Goal: Transaction & Acquisition: Purchase product/service

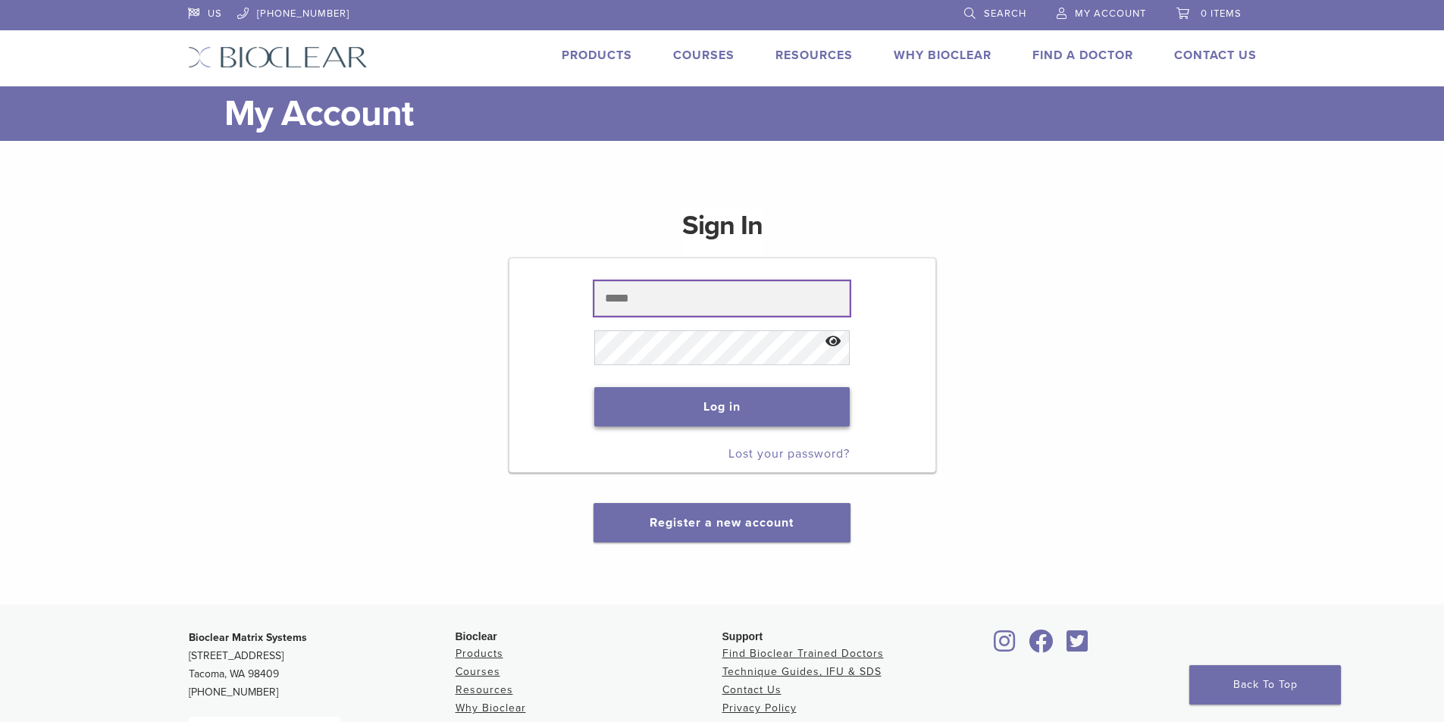
type input "**********"
click at [653, 395] on button "Log in" at bounding box center [721, 406] width 255 height 39
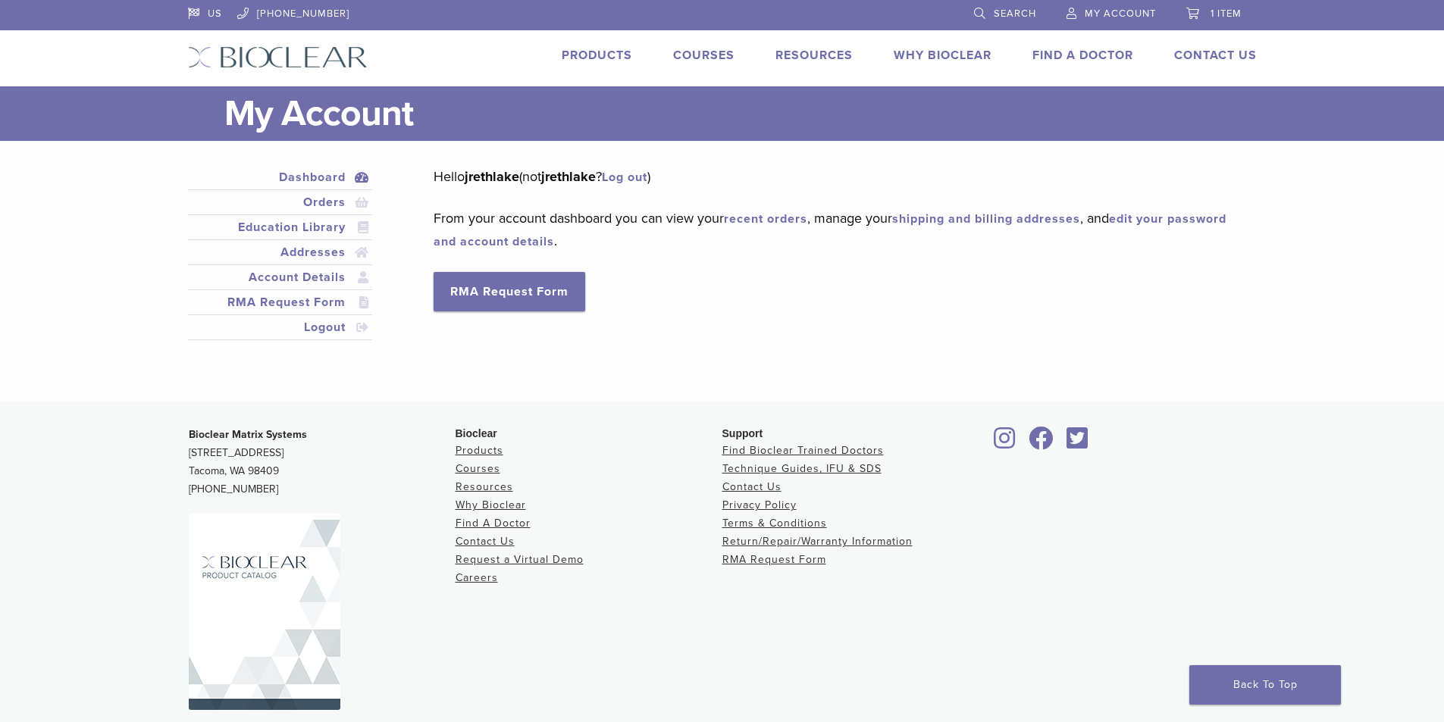
click at [750, 221] on link "recent orders" at bounding box center [765, 218] width 83 height 15
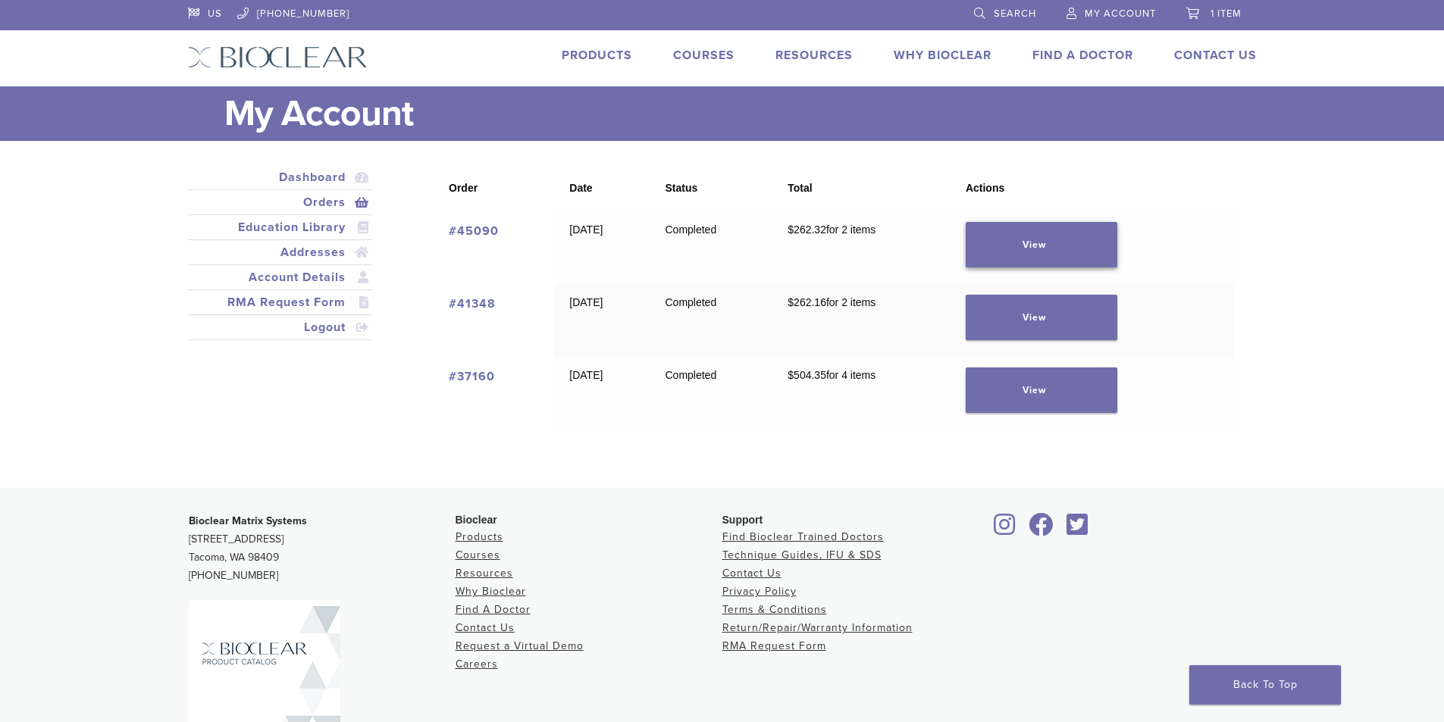
click at [1015, 229] on link "View" at bounding box center [1042, 244] width 152 height 45
click at [1034, 311] on link "View" at bounding box center [1042, 317] width 152 height 45
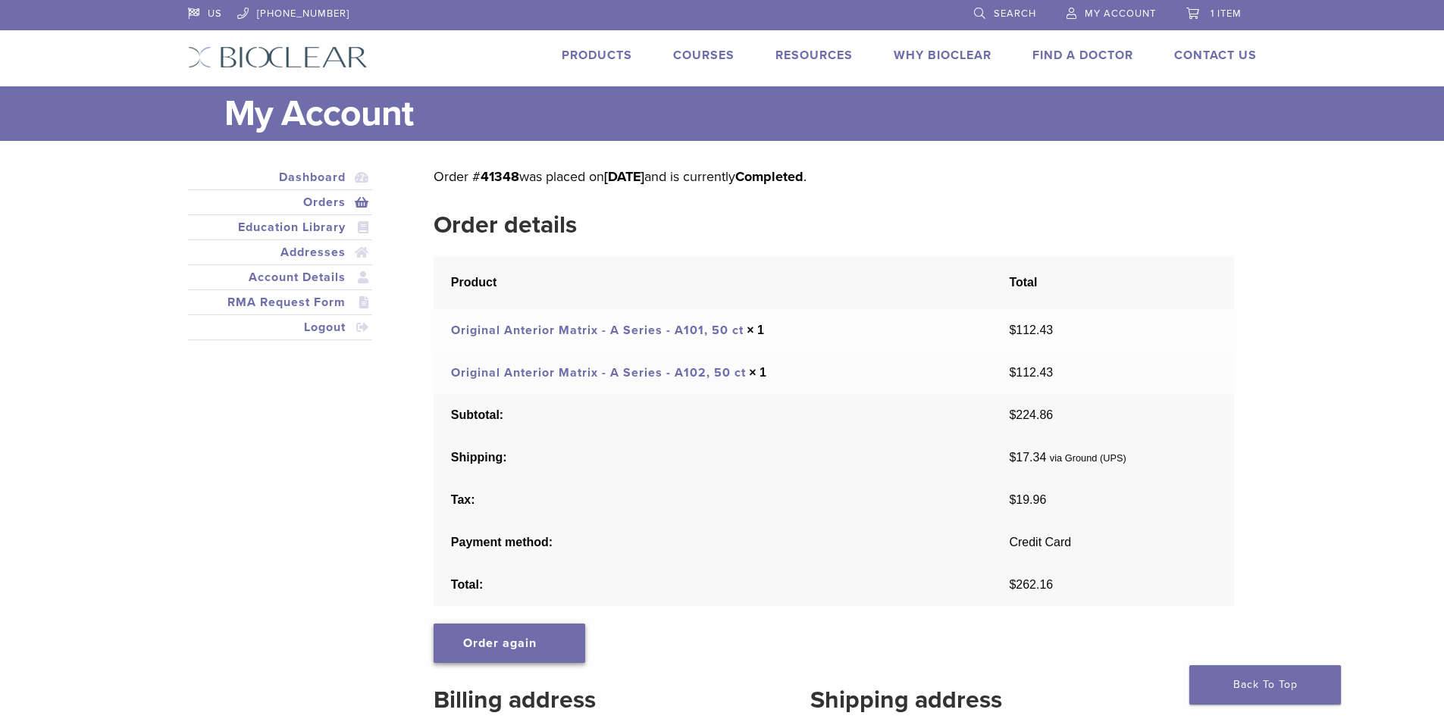
click at [540, 637] on link "Order again" at bounding box center [510, 643] width 152 height 39
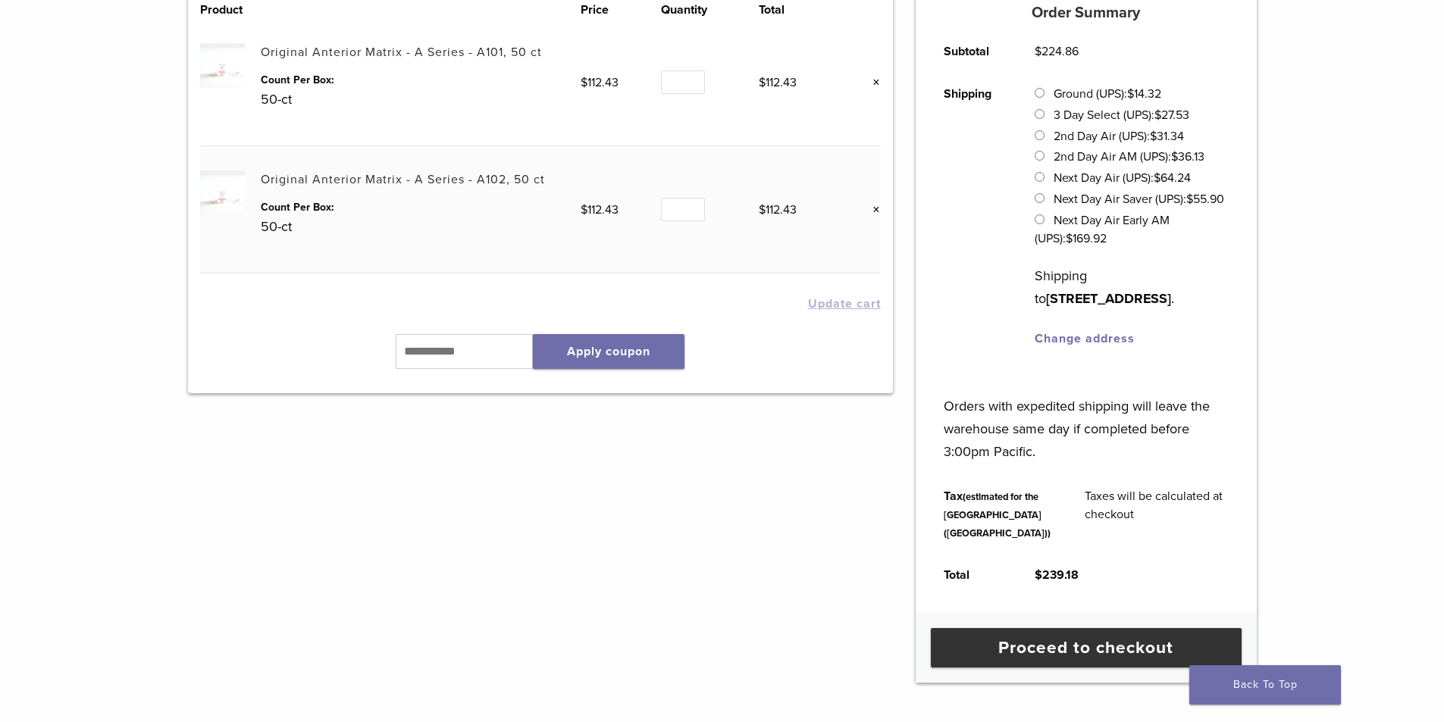
scroll to position [455, 0]
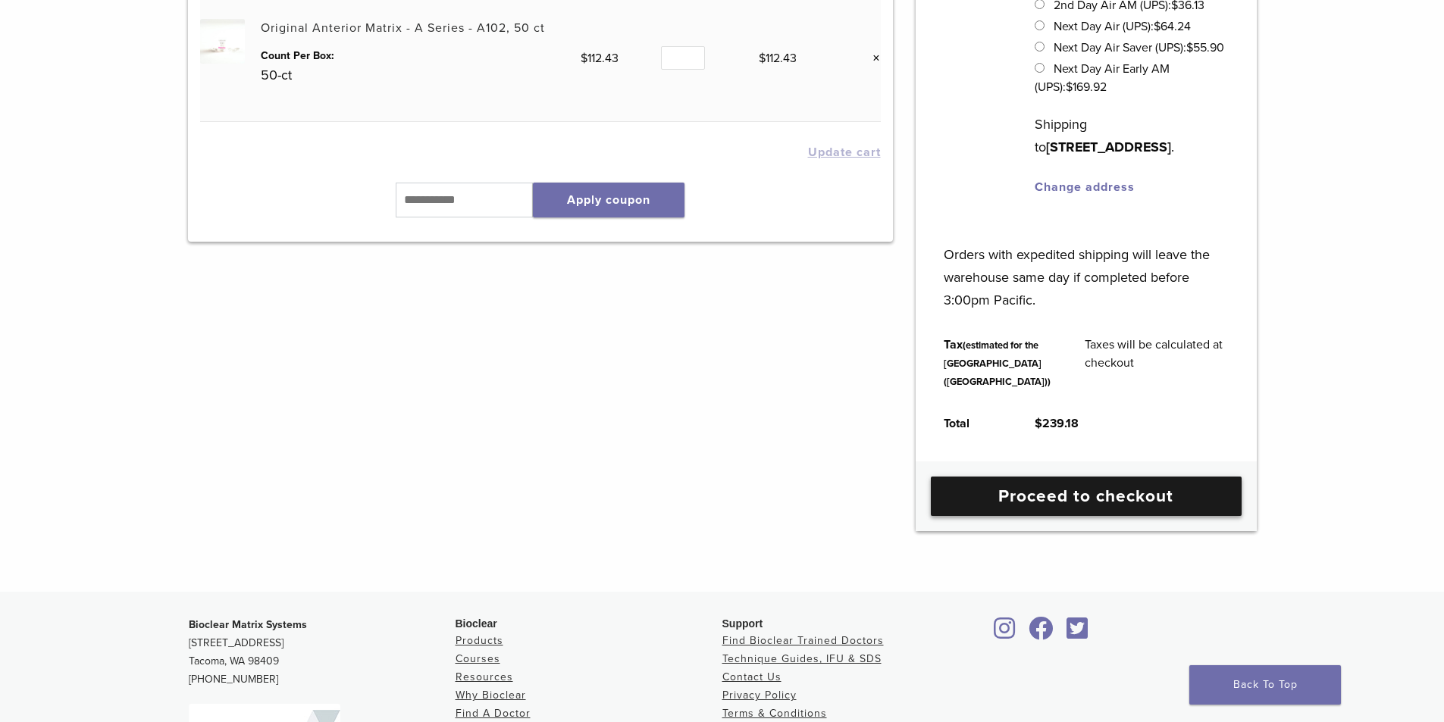
click at [1056, 516] on link "Proceed to checkout" at bounding box center [1086, 496] width 311 height 39
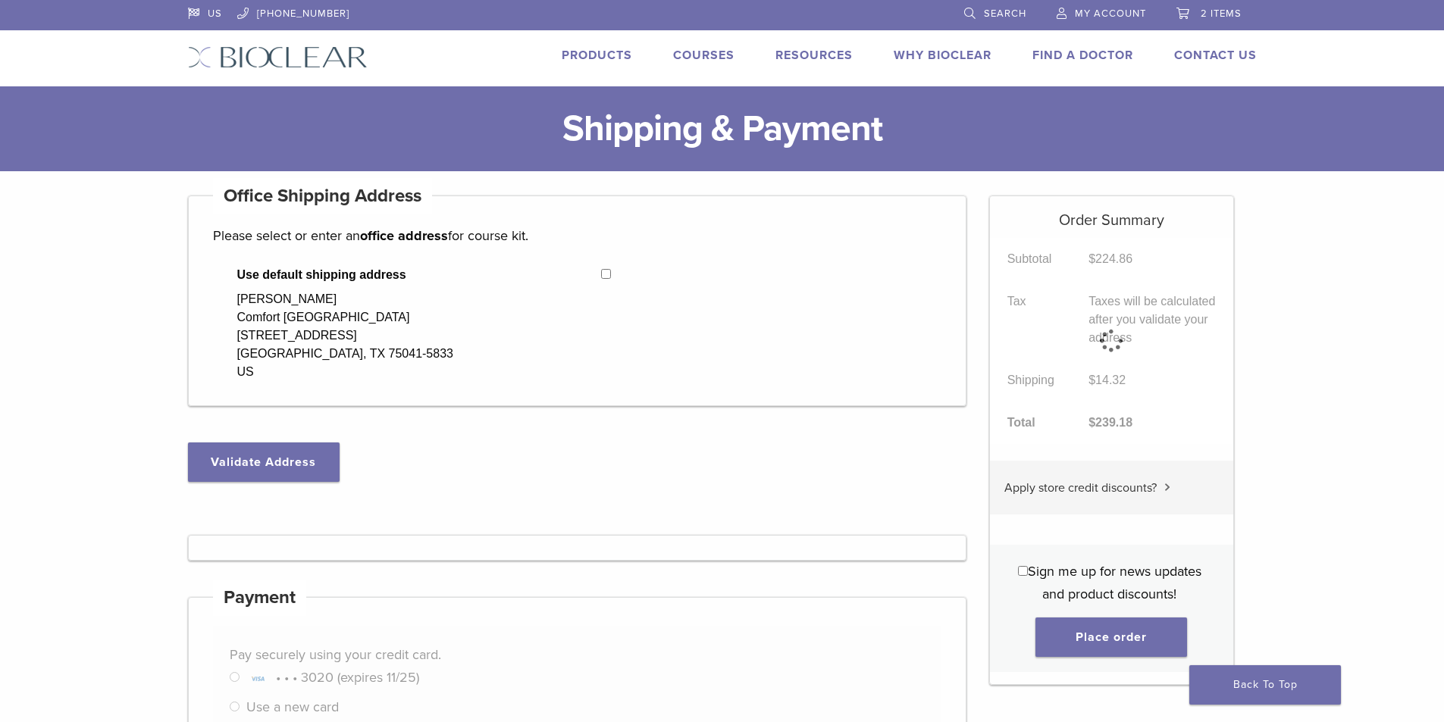
select select "**"
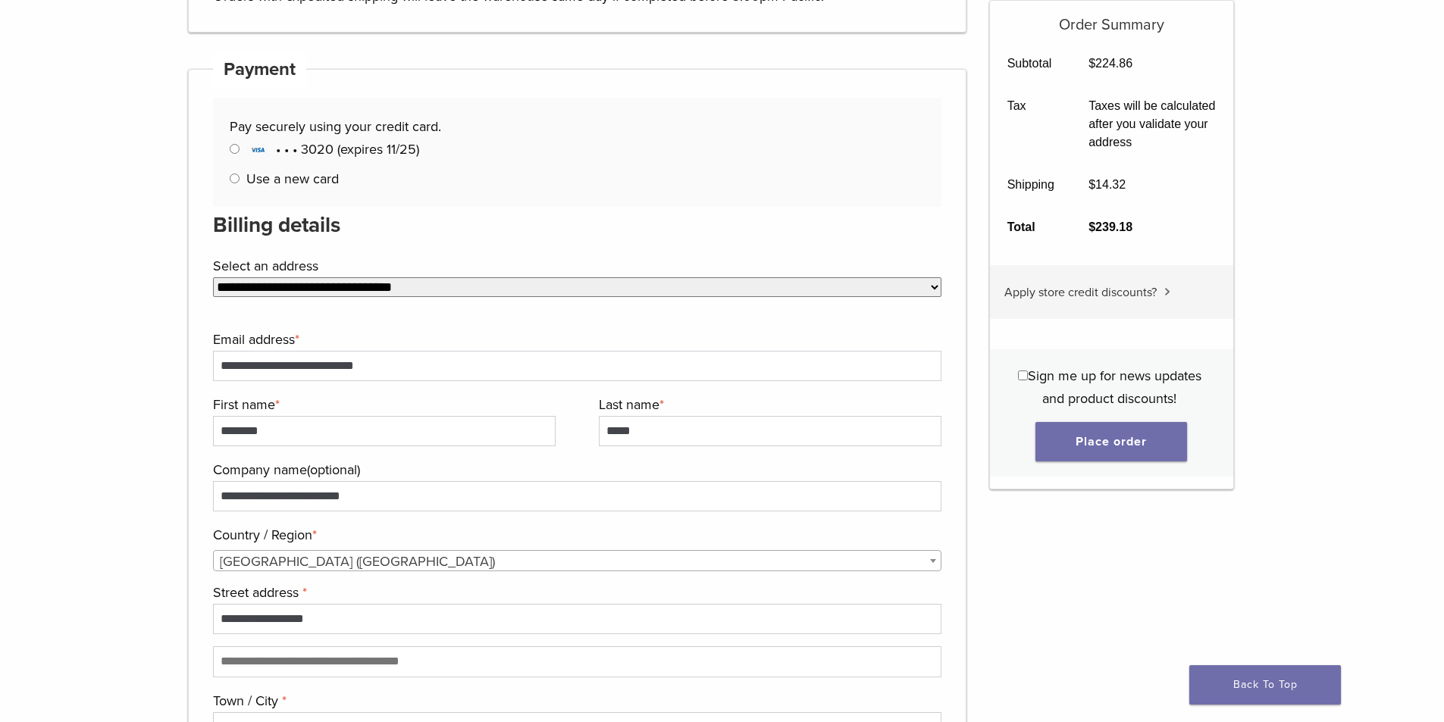
scroll to position [758, 0]
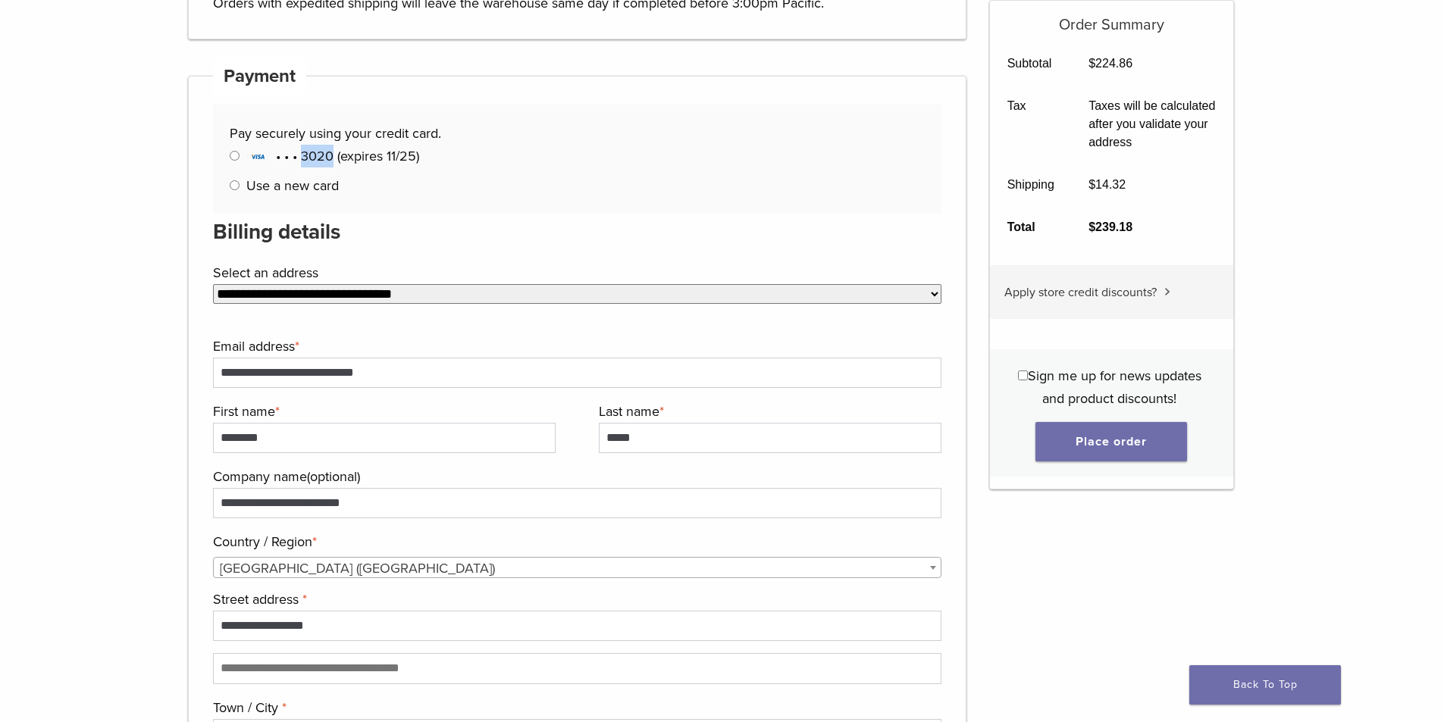
drag, startPoint x: 302, startPoint y: 156, endPoint x: 333, endPoint y: 160, distance: 31.3
click at [333, 160] on span "• • • 3020 (expires 11/25)" at bounding box center [332, 156] width 173 height 17
